Goal: Obtain resource: Obtain resource

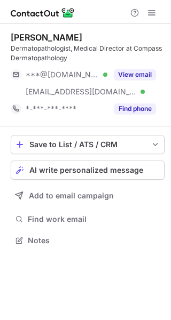
scroll to position [233, 171]
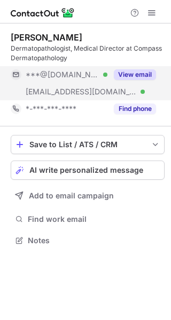
click at [116, 73] on button "View email" at bounding box center [135, 74] width 42 height 11
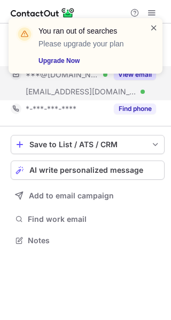
click at [154, 29] on span at bounding box center [153, 27] width 9 height 11
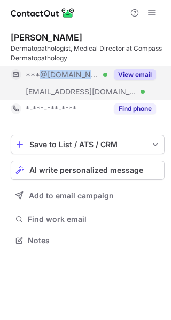
drag, startPoint x: 59, startPoint y: 75, endPoint x: 98, endPoint y: 75, distance: 38.4
click at [98, 75] on div "***@[DOMAIN_NAME] Verified" at bounding box center [67, 75] width 82 height 10
copy span "@[DOMAIN_NAME]"
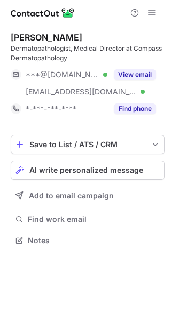
scroll to position [233, 171]
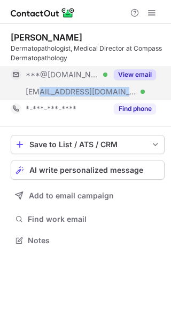
drag, startPoint x: 38, startPoint y: 93, endPoint x: 125, endPoint y: 96, distance: 87.0
click at [125, 96] on span "***@compassdermpath.com" at bounding box center [81, 92] width 111 height 10
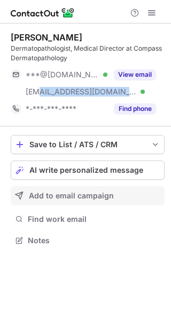
copy span "@compassdermpath.com"
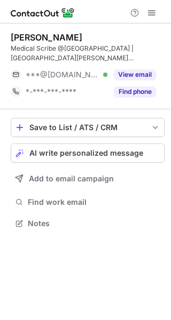
scroll to position [216, 171]
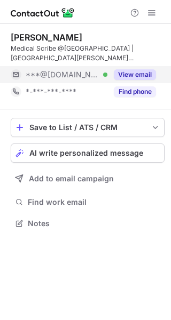
click at [118, 75] on button "View email" at bounding box center [135, 74] width 42 height 11
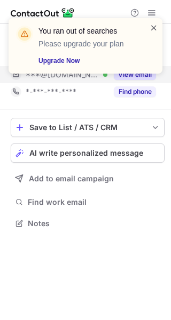
click at [156, 24] on span at bounding box center [153, 27] width 9 height 11
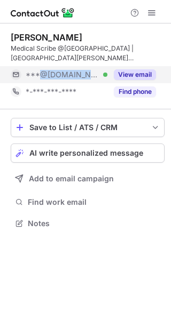
drag, startPoint x: 37, startPoint y: 77, endPoint x: 104, endPoint y: 77, distance: 66.2
click at [104, 77] on div "***@icloud.com Verified" at bounding box center [67, 75] width 82 height 10
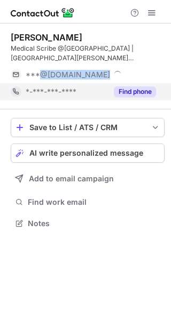
copy span "@icloud.com"
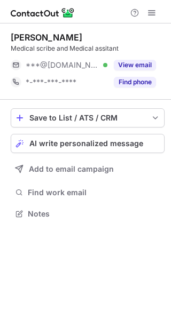
scroll to position [207, 171]
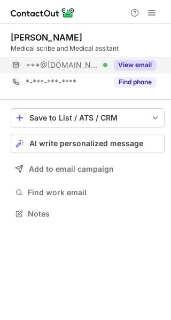
click at [144, 63] on button "View email" at bounding box center [135, 65] width 42 height 11
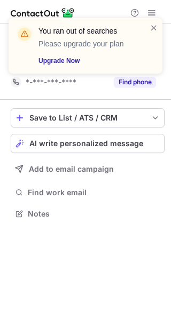
click at [150, 20] on div "You ran out of searches Please upgrade your plan Upgrade Now" at bounding box center [86, 46] width 154 height 56
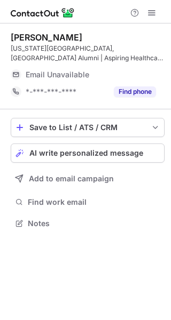
scroll to position [216, 171]
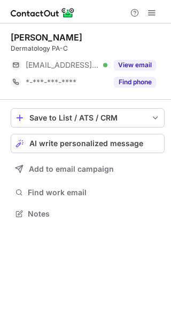
scroll to position [207, 171]
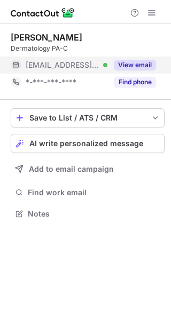
click at [130, 60] on button "View email" at bounding box center [135, 65] width 42 height 11
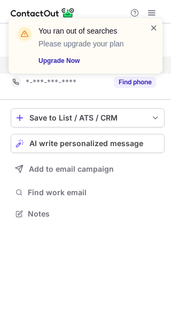
click at [153, 26] on span at bounding box center [153, 27] width 9 height 11
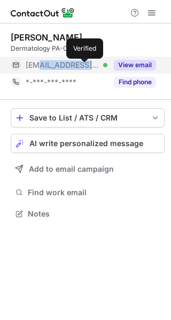
drag, startPoint x: 36, startPoint y: 66, endPoint x: 85, endPoint y: 67, distance: 49.1
click at [85, 67] on div "***@webtv.net Verified" at bounding box center [67, 65] width 82 height 10
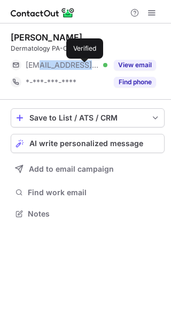
copy span "@webtv.net"
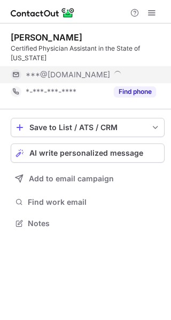
scroll to position [216, 171]
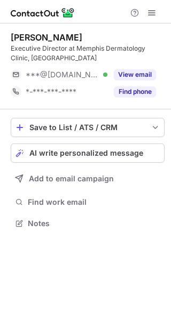
scroll to position [216, 171]
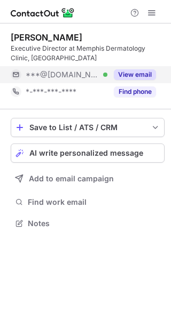
drag, startPoint x: 128, startPoint y: 73, endPoint x: 114, endPoint y: 75, distance: 14.0
click at [128, 73] on button "View email" at bounding box center [135, 74] width 42 height 11
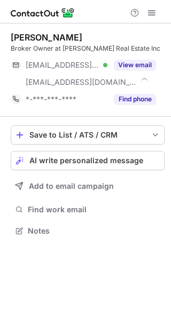
scroll to position [224, 171]
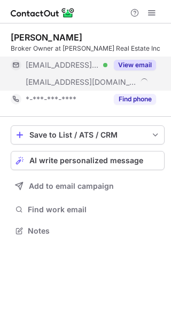
click at [140, 72] on div "View email" at bounding box center [131, 65] width 49 height 17
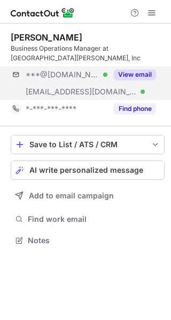
scroll to position [233, 171]
click at [131, 74] on button "View email" at bounding box center [135, 74] width 42 height 11
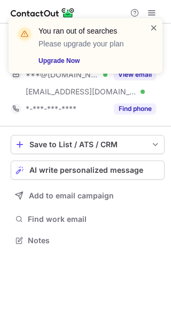
click at [153, 28] on span at bounding box center [153, 27] width 9 height 11
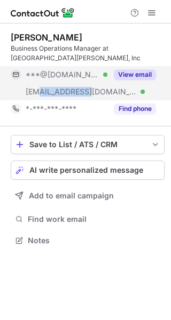
drag, startPoint x: 38, startPoint y: 94, endPoint x: 78, endPoint y: 98, distance: 40.2
click at [78, 98] on div "***@citlink.net Verified" at bounding box center [59, 91] width 97 height 17
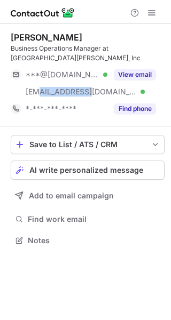
copy span "@citlink.net"
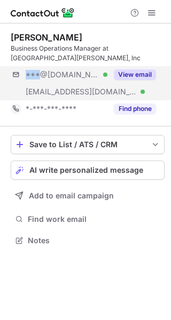
drag, startPoint x: 38, startPoint y: 74, endPoint x: 155, endPoint y: 85, distance: 117.9
click at [155, 85] on div "***@[DOMAIN_NAME] Verified [EMAIL_ADDRESS][DOMAIN_NAME] Verified View email" at bounding box center [88, 83] width 154 height 34
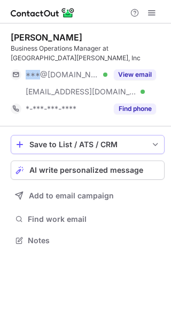
copy div "***"
